Goal: Information Seeking & Learning: Find specific fact

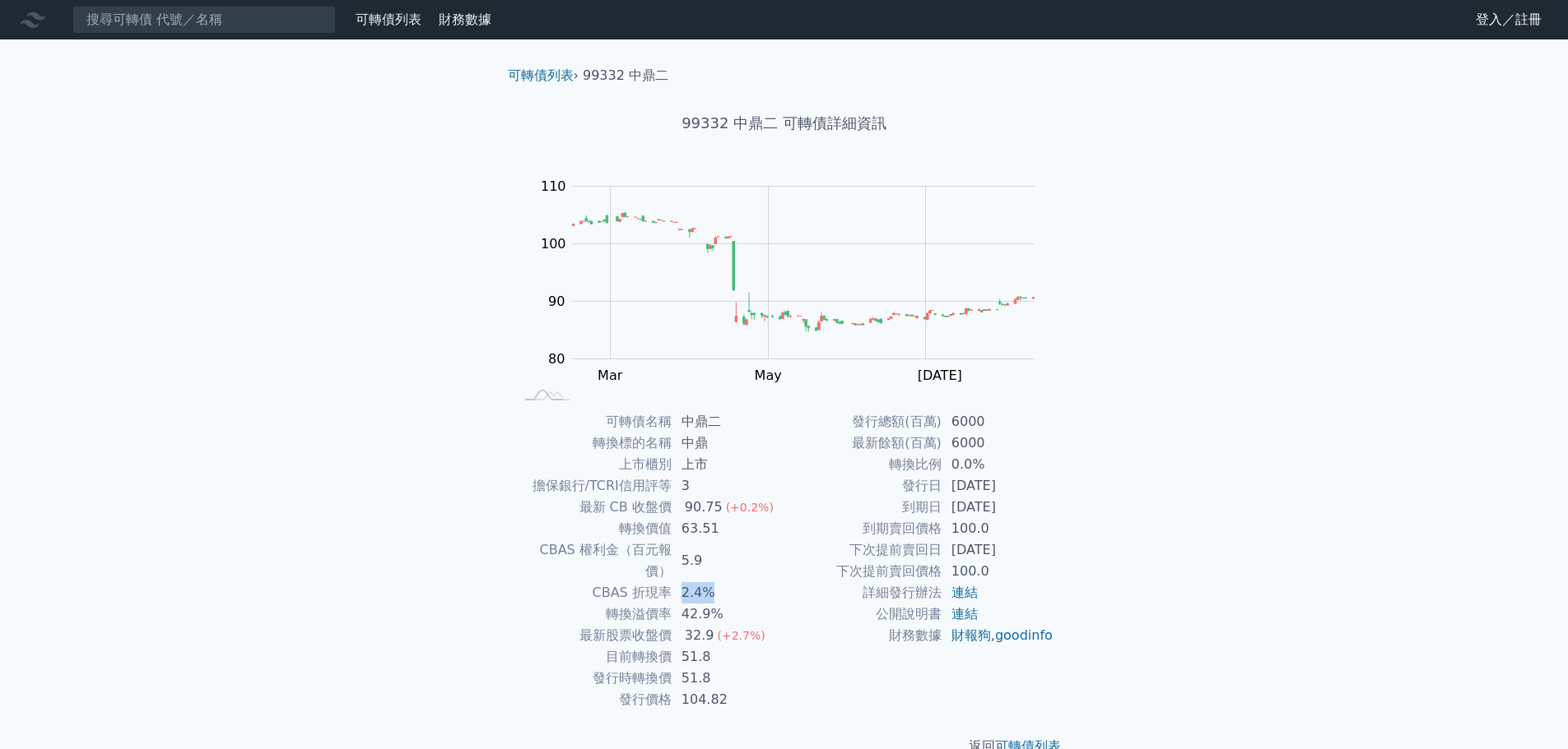
drag, startPoint x: 674, startPoint y: 574, endPoint x: 749, endPoint y: 579, distance: 75.2
click at [749, 583] on td "2.4%" at bounding box center [728, 593] width 113 height 21
click at [751, 583] on td "2.4%" at bounding box center [728, 593] width 113 height 21
drag, startPoint x: 654, startPoint y: 574, endPoint x: 782, endPoint y: 586, distance: 128.6
click at [781, 586] on tbody "可轉債名稱 中鼎二 轉換標的名稱 中鼎 上市櫃別 上市 擔保銀行/TCRI信用評等 3 最新 CB 收盤價 90.75 (+0.2%) 轉換價值 63.51 …" at bounding box center [649, 560] width 270 height 299
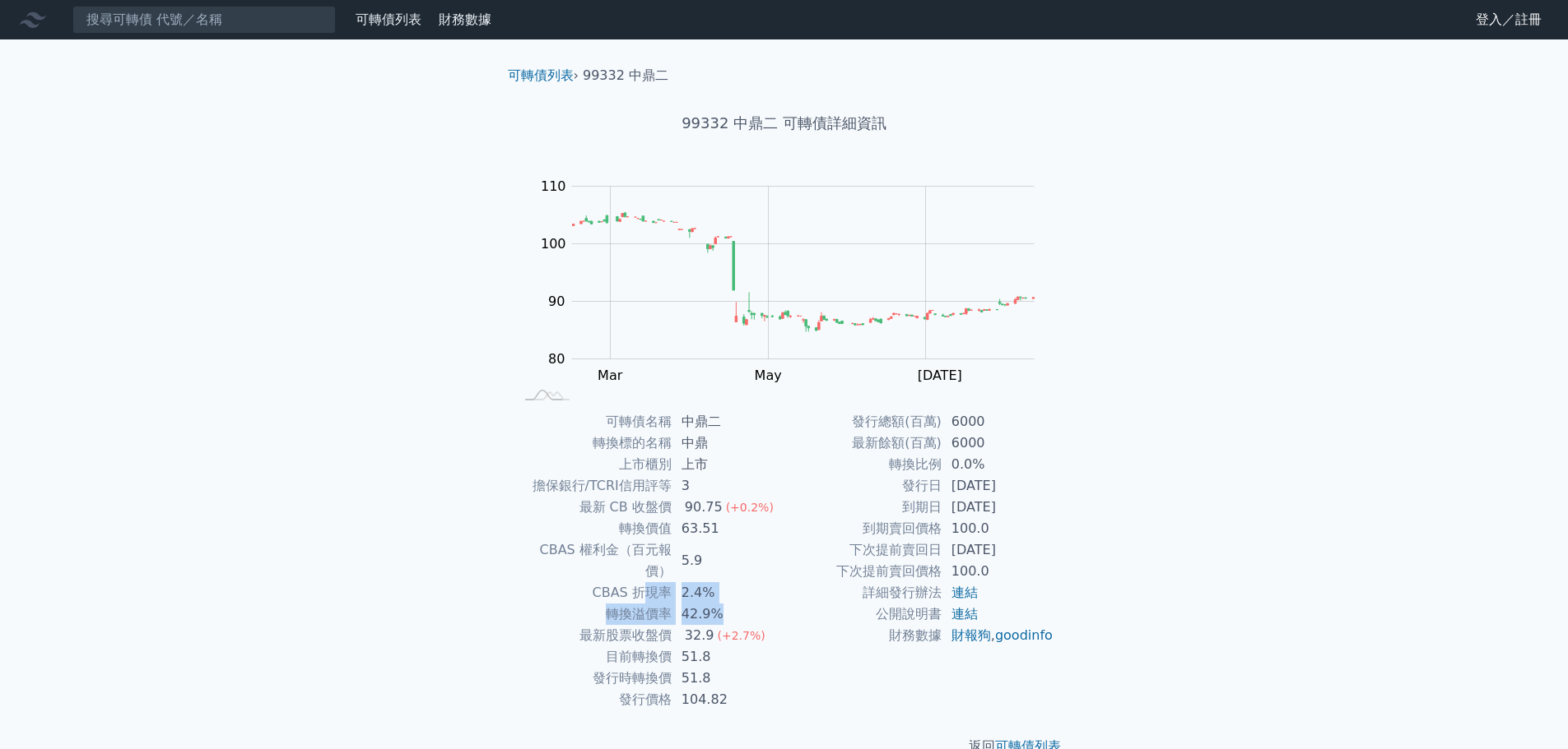
click at [782, 604] on td "42.9%" at bounding box center [728, 615] width 113 height 21
drag, startPoint x: 656, startPoint y: 567, endPoint x: 749, endPoint y: 573, distance: 93.2
click at [749, 583] on tr "CBAS 折現率 2.4%" at bounding box center [649, 593] width 270 height 21
click at [750, 583] on td "2.4%" at bounding box center [728, 593] width 113 height 21
drag, startPoint x: 660, startPoint y: 548, endPoint x: 751, endPoint y: 575, distance: 94.9
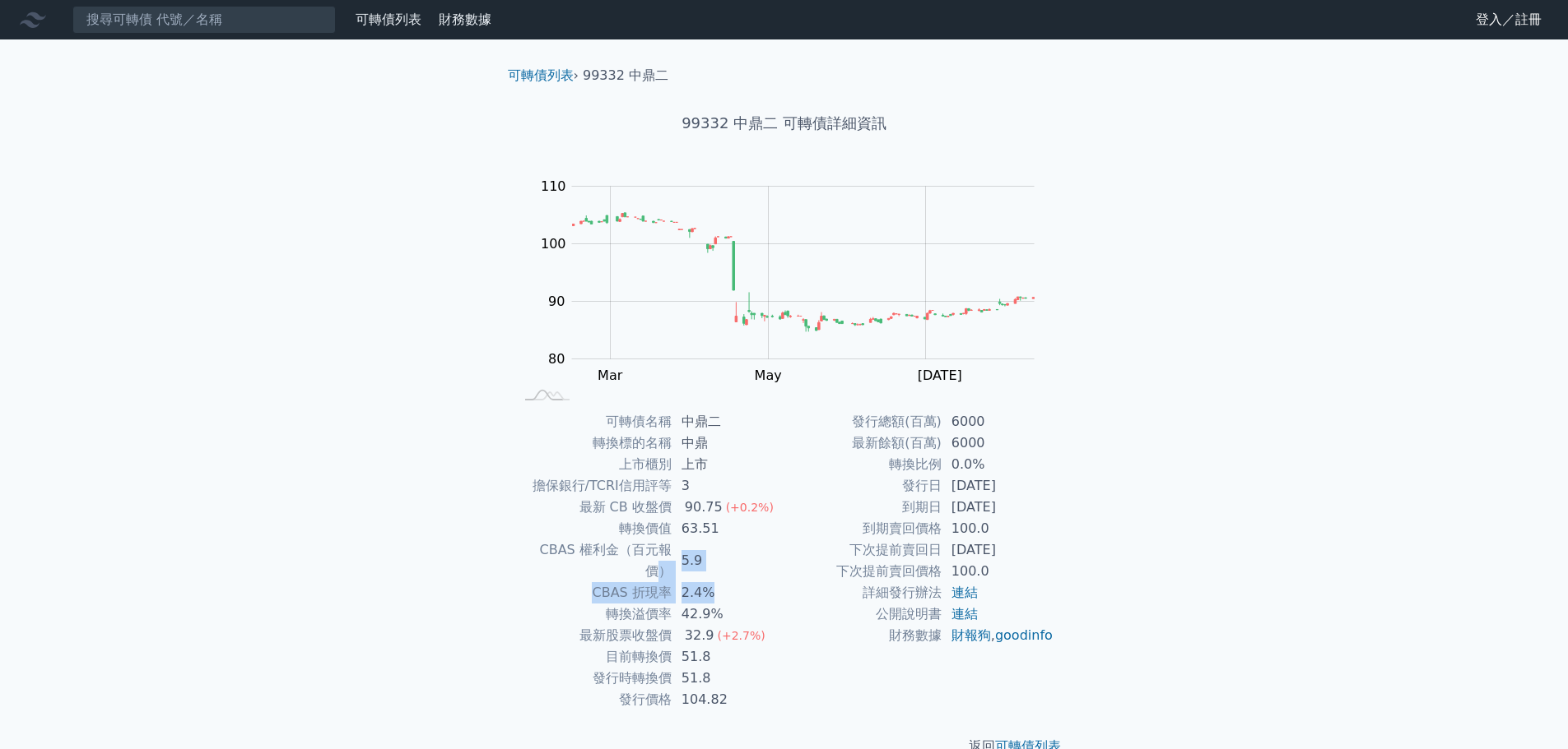
click at [750, 574] on tbody "可轉債名稱 中鼎二 轉換標的名稱 中鼎 上市櫃別 上市 擔保銀行/TCRI信用評等 3 最新 CB 收盤價 90.75 (+0.2%) 轉換價值 63.51 …" at bounding box center [649, 560] width 270 height 299
click at [751, 583] on td "2.4%" at bounding box center [728, 593] width 113 height 21
drag, startPoint x: 654, startPoint y: 556, endPoint x: 757, endPoint y: 569, distance: 103.8
click at [756, 569] on tbody "可轉債名稱 中鼎二 轉換標的名稱 中鼎 上市櫃別 上市 擔保銀行/TCRI信用評等 3 最新 CB 收盤價 90.75 (+0.2%) 轉換價值 63.51 …" at bounding box center [649, 560] width 270 height 299
click at [757, 583] on td "2.4%" at bounding box center [728, 593] width 113 height 21
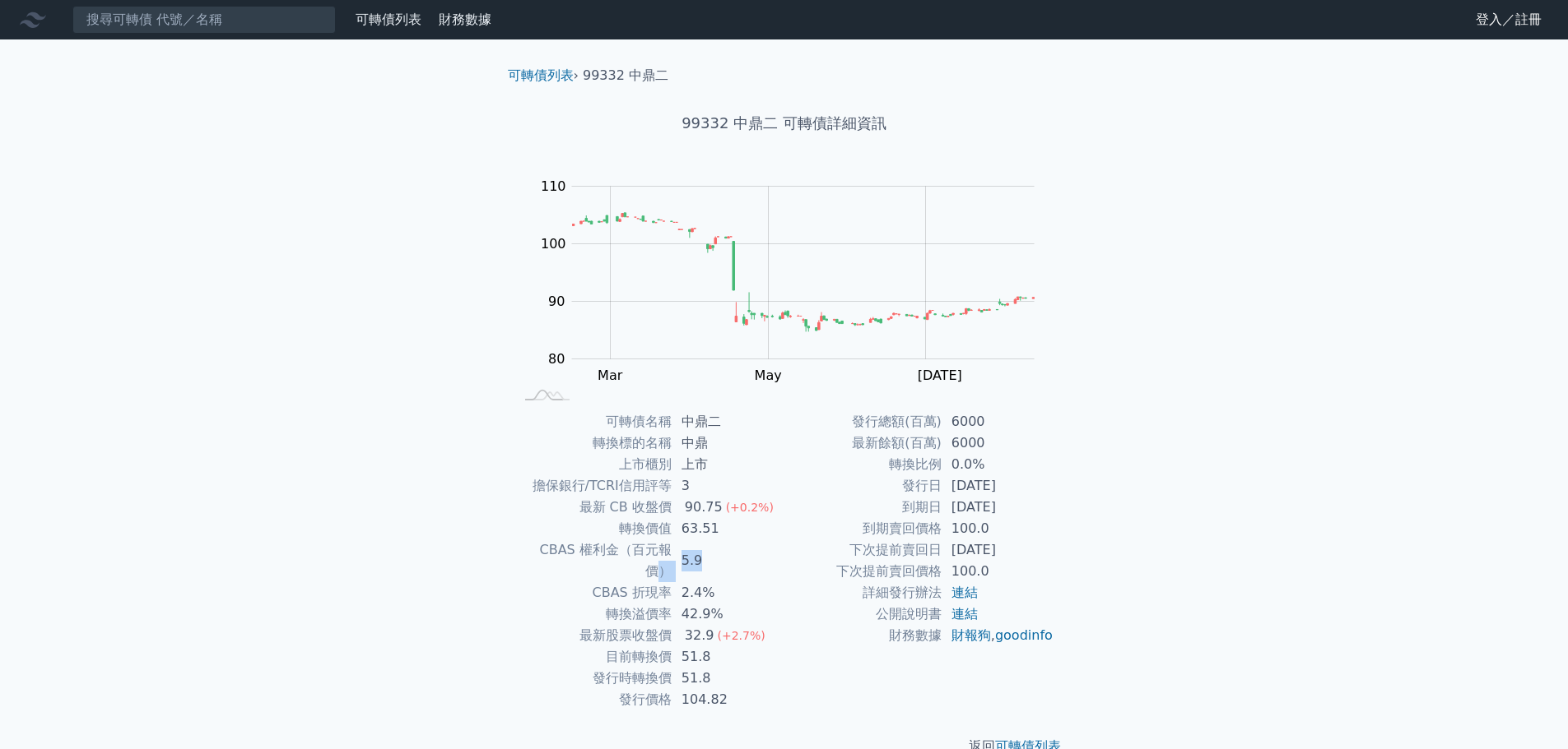
drag, startPoint x: 654, startPoint y: 545, endPoint x: 734, endPoint y: 559, distance: 81.2
click at [734, 559] on tr "CBAS 權利金（百元報價） 5.9" at bounding box center [649, 561] width 270 height 43
click at [735, 559] on td "5.9" at bounding box center [728, 561] width 113 height 43
